Goal: Transaction & Acquisition: Obtain resource

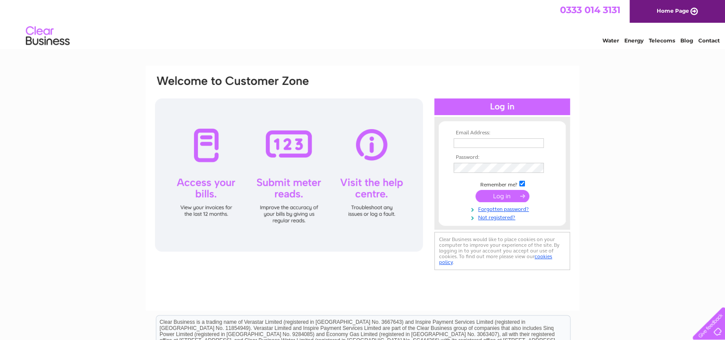
type input "colin.knowles83@ntlworld.com"
click at [500, 195] on input "submit" at bounding box center [502, 196] width 54 height 12
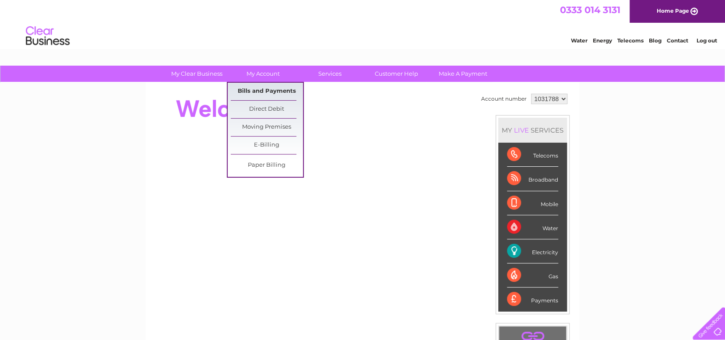
click at [264, 87] on link "Bills and Payments" at bounding box center [267, 92] width 72 height 18
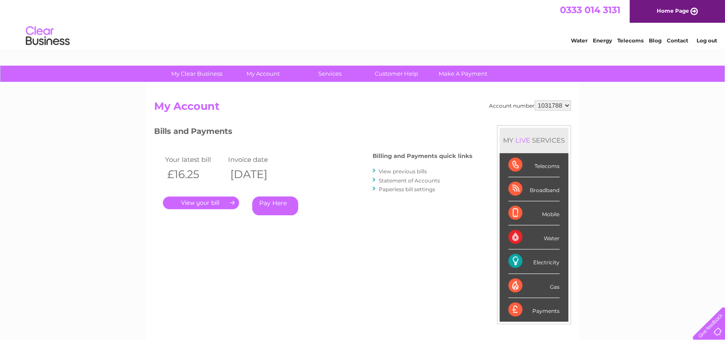
click at [221, 199] on link "." at bounding box center [201, 203] width 76 height 13
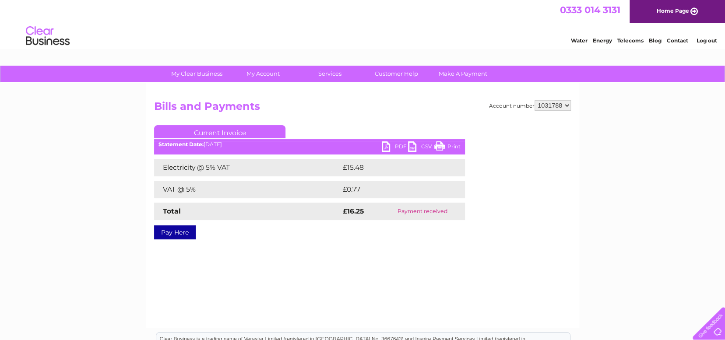
click at [382, 146] on link "PDF" at bounding box center [395, 147] width 26 height 13
click at [704, 40] on link "Log out" at bounding box center [706, 40] width 21 height 7
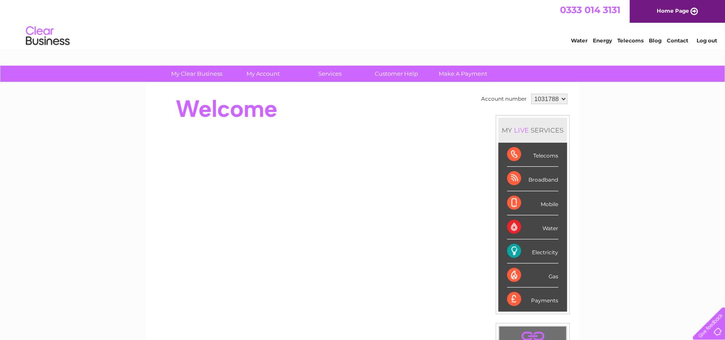
click at [534, 250] on div "Electricity" at bounding box center [532, 251] width 51 height 24
click at [514, 251] on div "Electricity" at bounding box center [532, 251] width 51 height 24
click at [396, 71] on link "Customer Help" at bounding box center [396, 74] width 72 height 16
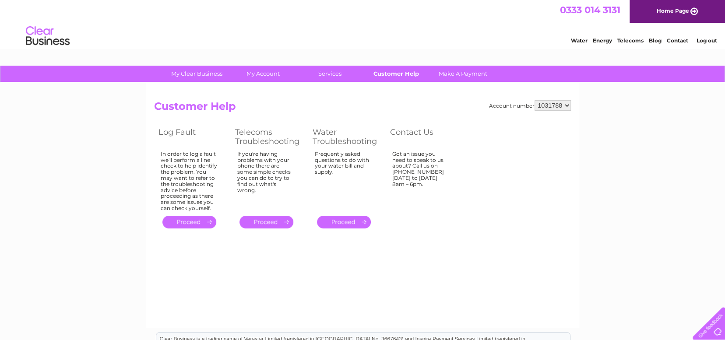
click at [388, 70] on link "Customer Help" at bounding box center [396, 74] width 72 height 16
click at [604, 39] on link "Energy" at bounding box center [602, 40] width 19 height 7
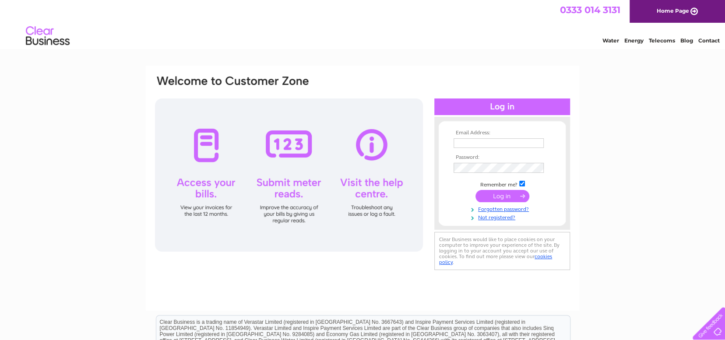
type input "colin.knowles83@ntlworld.com"
click at [498, 195] on input "submit" at bounding box center [502, 196] width 54 height 12
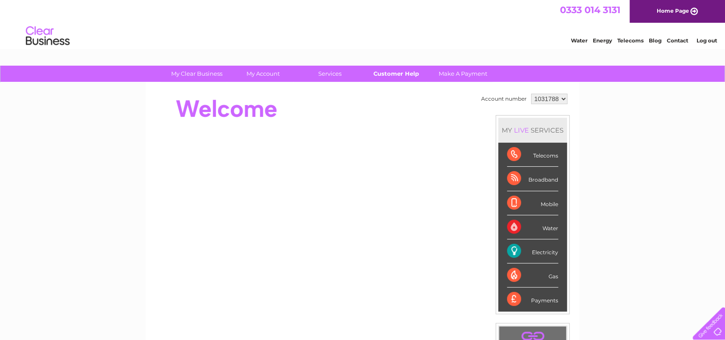
click at [404, 71] on link "Customer Help" at bounding box center [396, 74] width 72 height 16
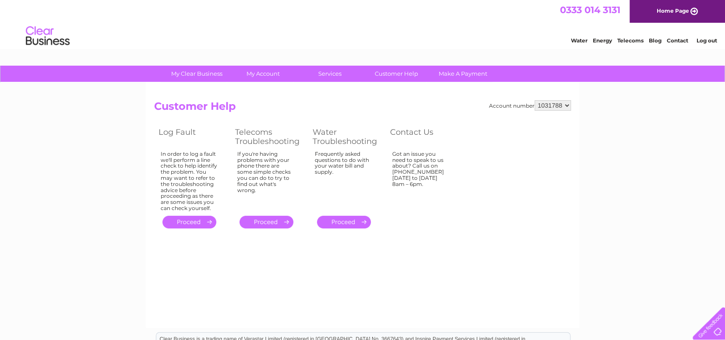
click at [713, 329] on div at bounding box center [707, 322] width 36 height 36
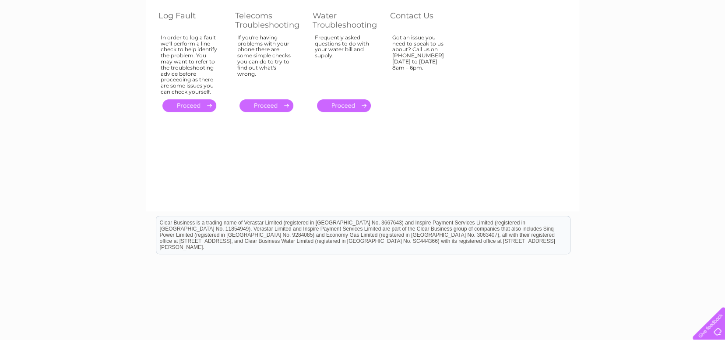
scroll to position [131, 0]
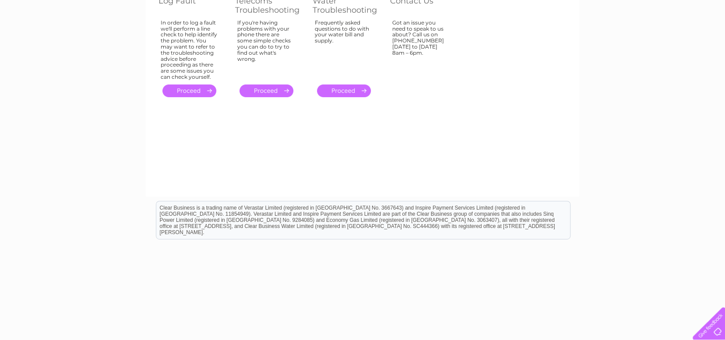
click at [712, 332] on div at bounding box center [707, 322] width 36 height 36
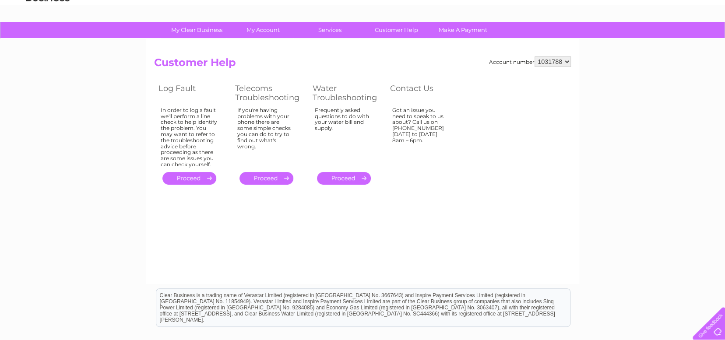
scroll to position [0, 0]
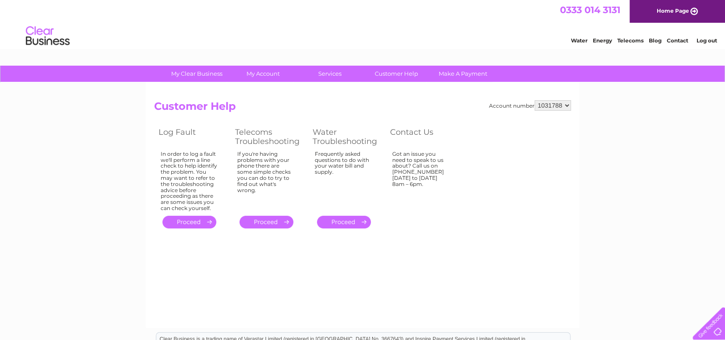
click at [703, 38] on link "Log out" at bounding box center [706, 40] width 21 height 7
